Goal: Task Accomplishment & Management: Complete application form

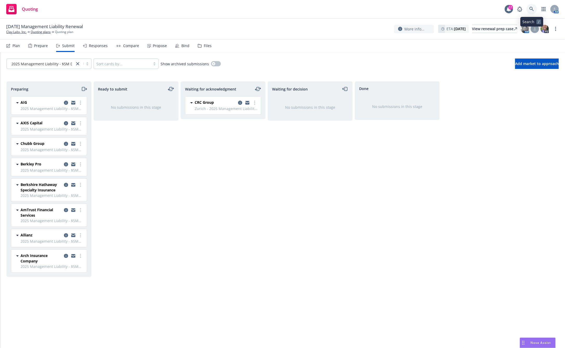
click at [530, 10] on icon at bounding box center [531, 9] width 5 height 5
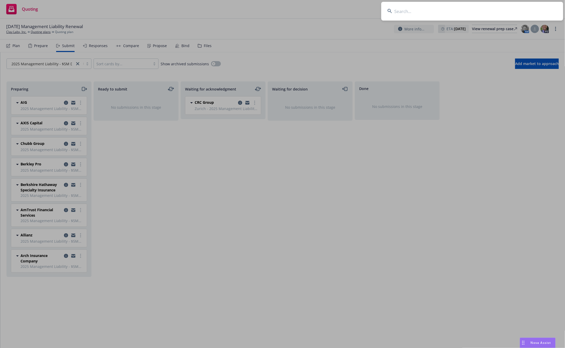
click at [475, 14] on input at bounding box center [472, 11] width 182 height 19
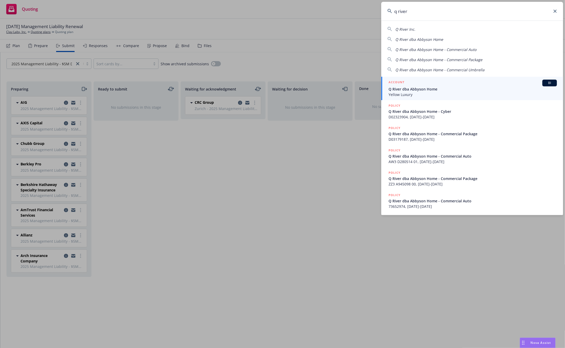
type input "q river"
click at [429, 92] on span "Yellow Luxury" at bounding box center [472, 94] width 168 height 5
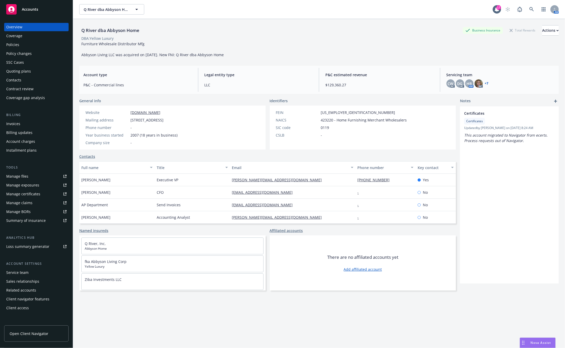
click at [17, 46] on div "Policies" at bounding box center [12, 45] width 13 height 8
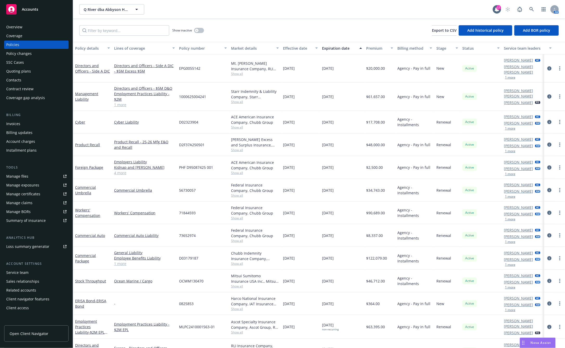
click at [19, 69] on div "Quoting plans" at bounding box center [18, 71] width 25 height 8
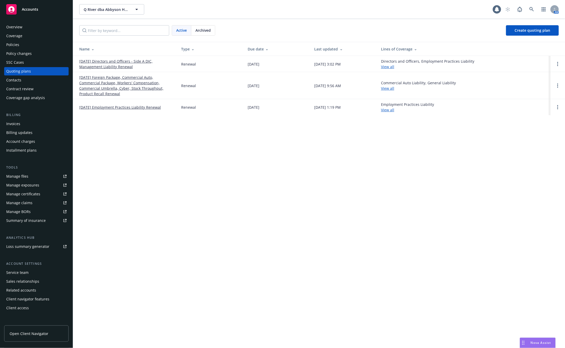
click at [120, 62] on link "[DATE] Directors and Officers - Side A DIC, Management Liability Renewal" at bounding box center [126, 63] width 94 height 11
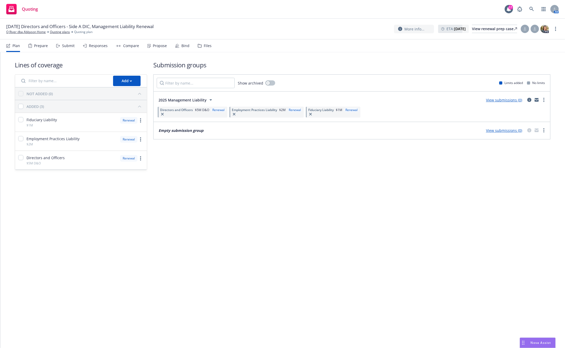
click at [507, 101] on link "View submissions (0)" at bounding box center [504, 99] width 36 height 5
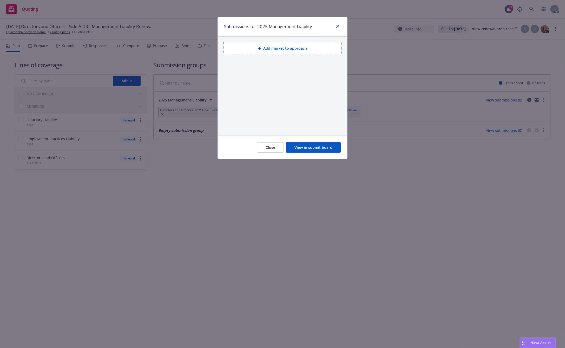
click at [279, 50] on button "Add market to approach" at bounding box center [282, 48] width 118 height 13
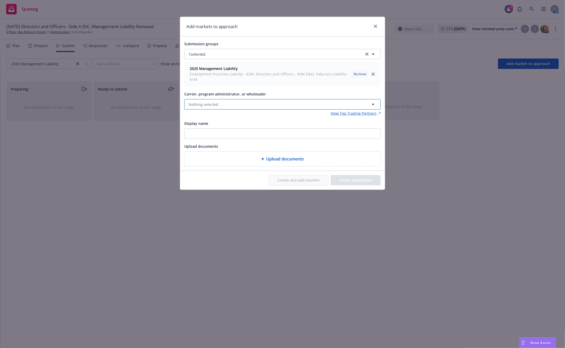
click at [258, 103] on button "Nothing selected" at bounding box center [282, 104] width 196 height 10
type input "Starr"
click at [377, 27] on icon "close" at bounding box center [375, 26] width 3 height 3
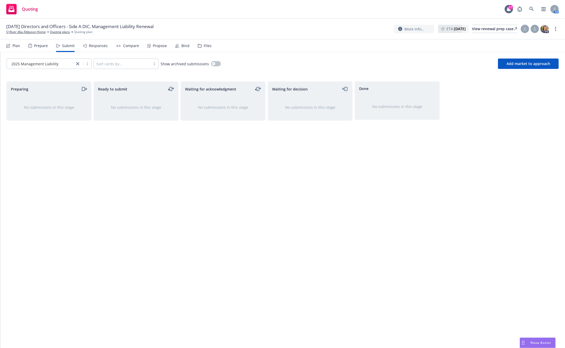
click at [269, 139] on div "Waiting for decision No submissions in this stage" at bounding box center [310, 208] width 85 height 255
click at [532, 9] on icon at bounding box center [531, 9] width 5 height 5
